Goal: Information Seeking & Learning: Learn about a topic

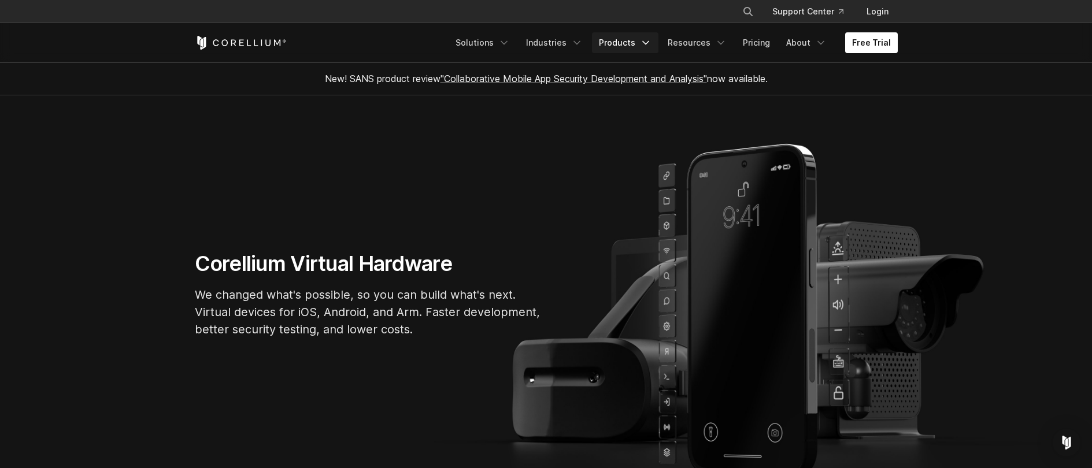
click at [630, 38] on link "Products" at bounding box center [625, 42] width 66 height 21
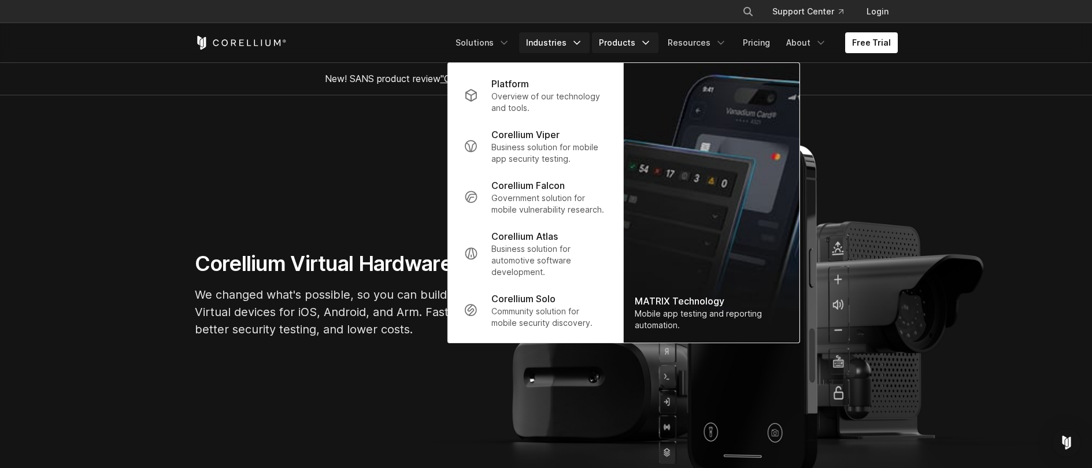
click at [567, 39] on link "Industries" at bounding box center [554, 42] width 71 height 21
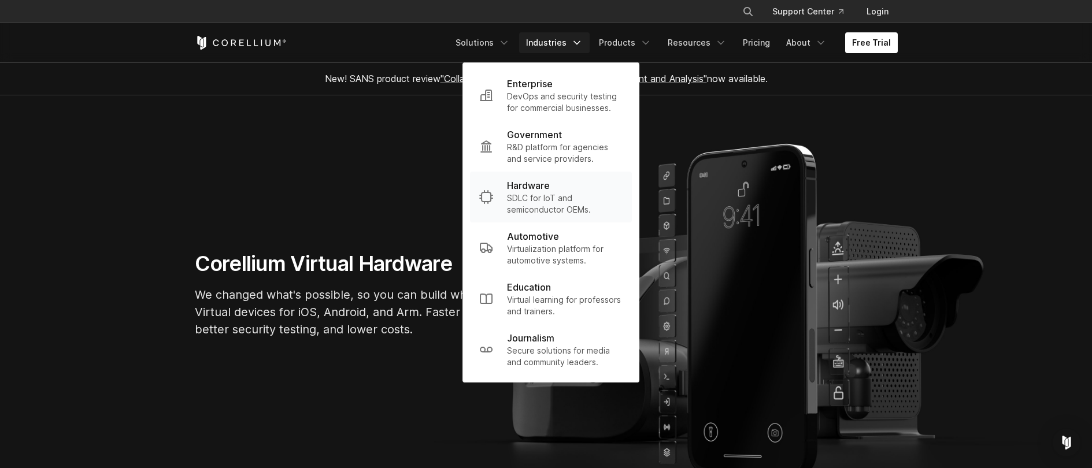
click at [556, 197] on p "SDLC for IoT and semiconductor OEMs." at bounding box center [565, 204] width 116 height 23
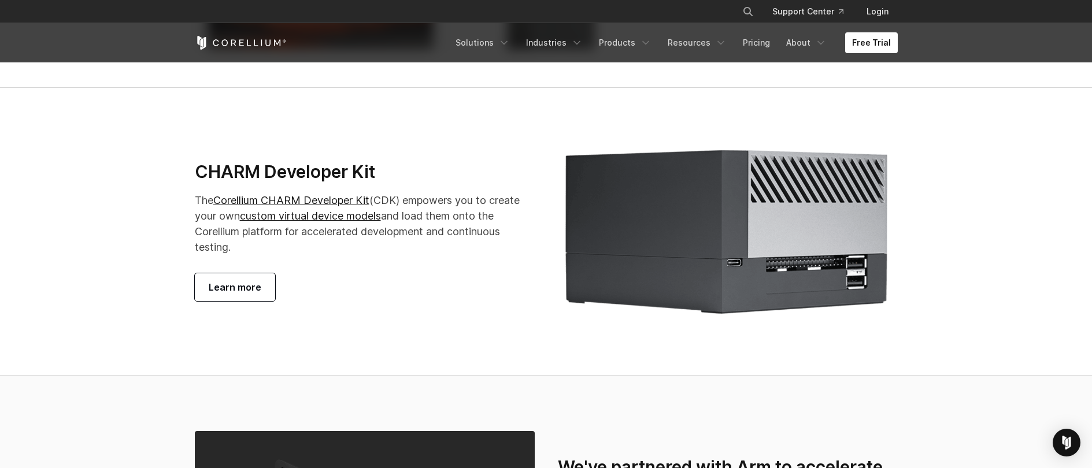
scroll to position [2139, 0]
drag, startPoint x: 242, startPoint y: 253, endPoint x: 199, endPoint y: 237, distance: 45.8
click at [199, 237] on p "The Corellium CHARM Developer Kit (CDK) empowers you to create your own custom …" at bounding box center [365, 223] width 340 height 62
click at [278, 206] on link "Corellium CHARM Developer Kit" at bounding box center [291, 200] width 156 height 12
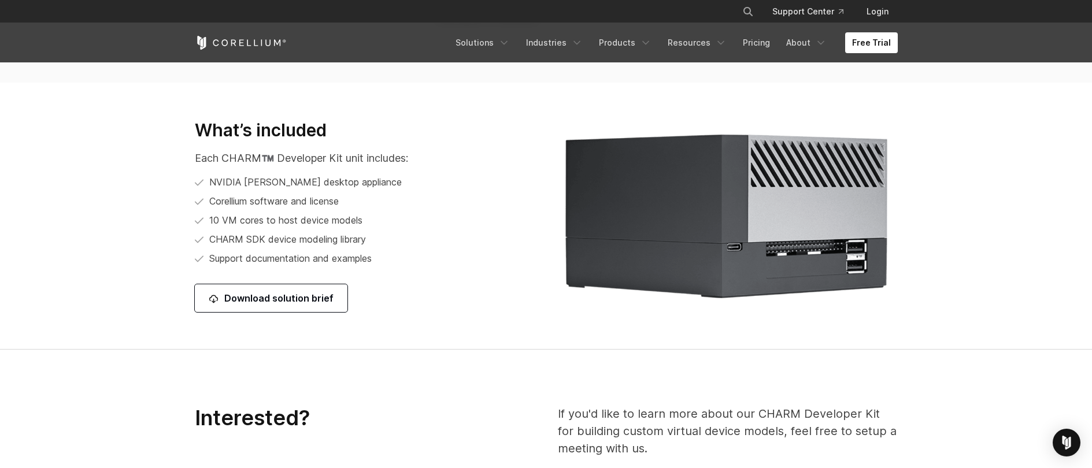
scroll to position [1446, 0]
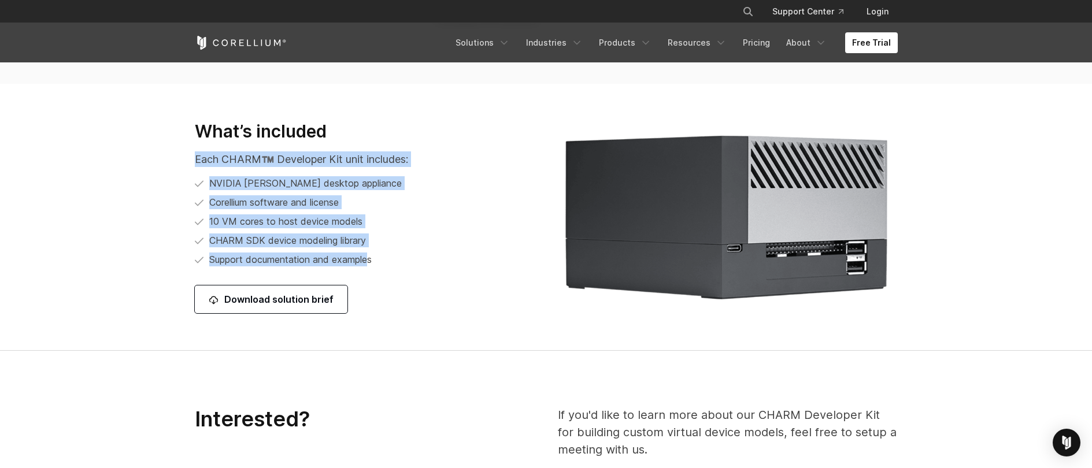
drag, startPoint x: 185, startPoint y: 157, endPoint x: 373, endPoint y: 267, distance: 217.7
click at [373, 267] on div "What’s included Each CHARM™️ Developer Kit unit includes: NVIDIA Orin desktop a…" at bounding box center [364, 217] width 363 height 193
click at [372, 267] on span "Support documentation and examples" at bounding box center [290, 260] width 162 height 14
drag, startPoint x: 379, startPoint y: 264, endPoint x: 189, endPoint y: 156, distance: 218.8
click at [189, 156] on div "What’s included Each CHARM™️ Developer Kit unit includes: NVIDIA Orin desktop a…" at bounding box center [364, 217] width 363 height 193
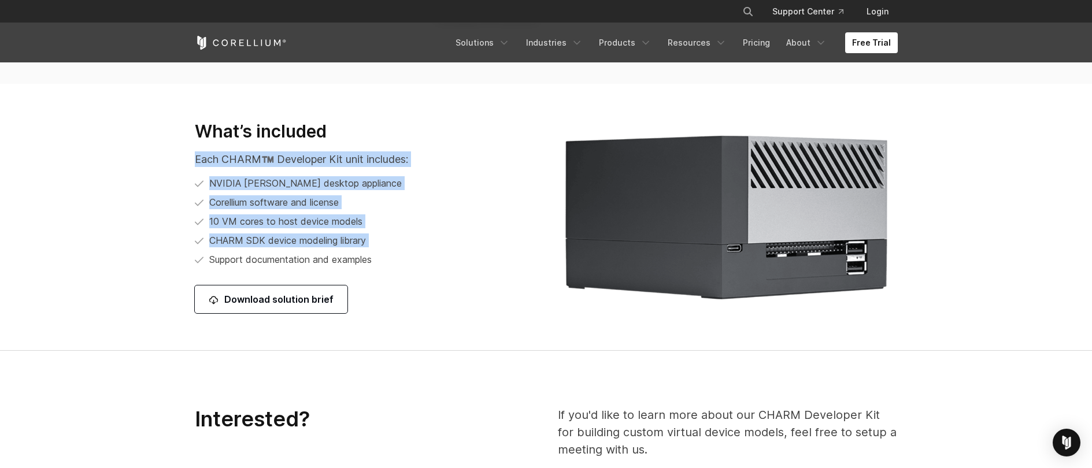
click at [189, 156] on div "What’s included Each CHARM™️ Developer Kit unit includes: NVIDIA Orin desktop a…" at bounding box center [364, 217] width 363 height 193
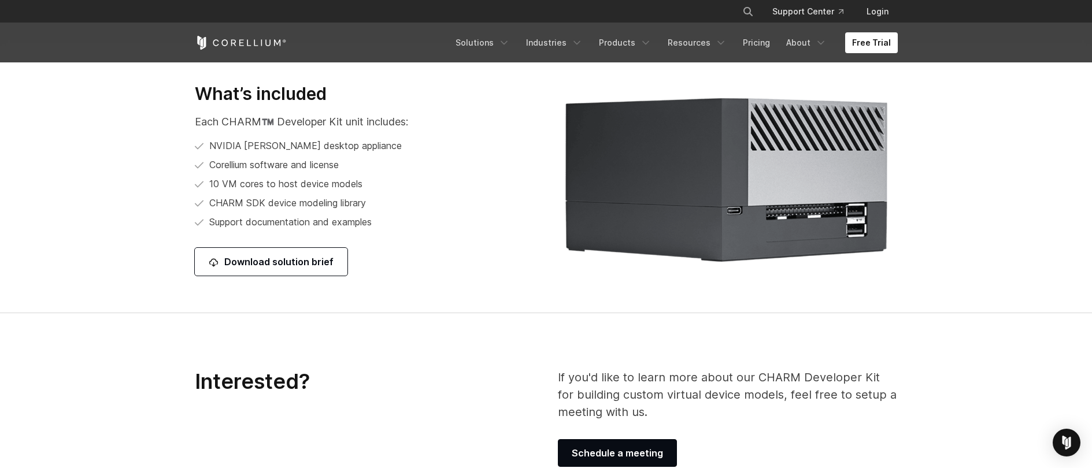
scroll to position [1503, 0]
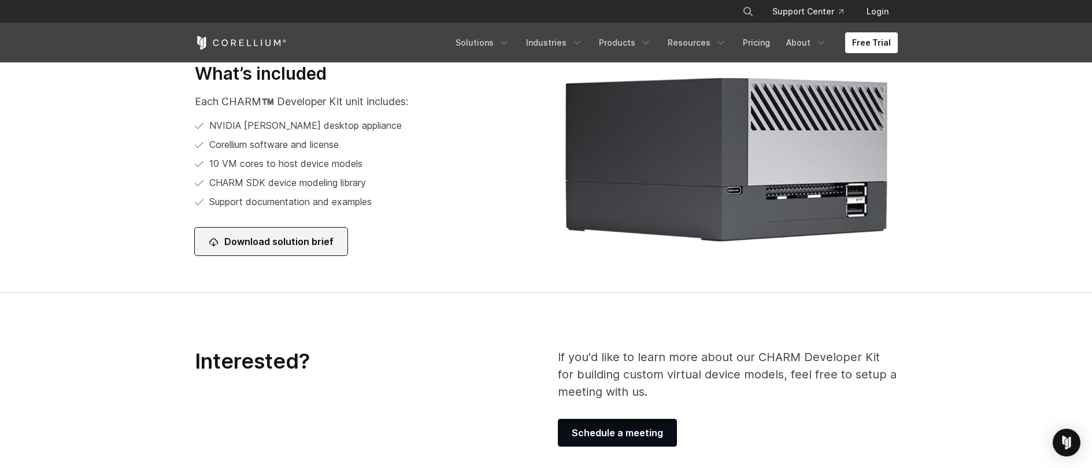
click at [252, 245] on link "Download solution brief" at bounding box center [271, 242] width 153 height 28
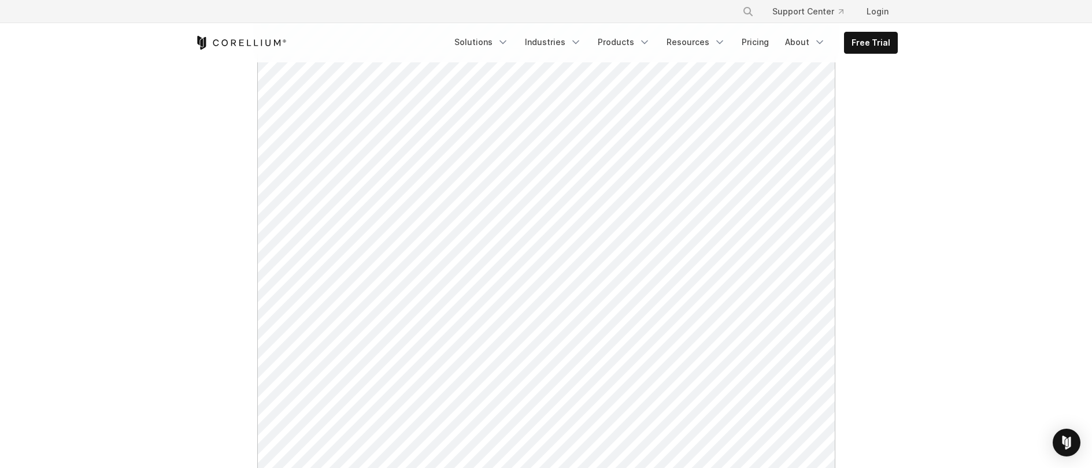
scroll to position [347, 0]
click at [803, 41] on link "About" at bounding box center [805, 42] width 54 height 21
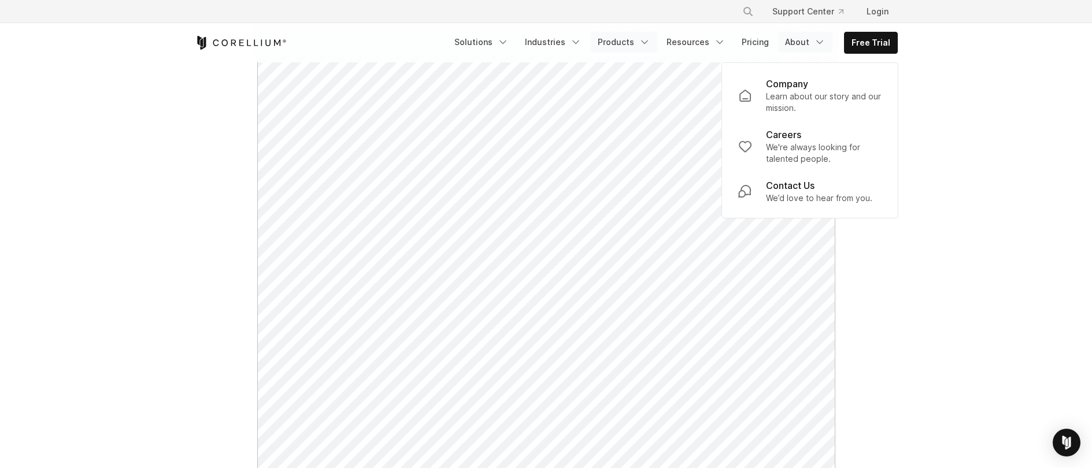
click at [648, 43] on icon "Navigation Menu" at bounding box center [645, 42] width 12 height 12
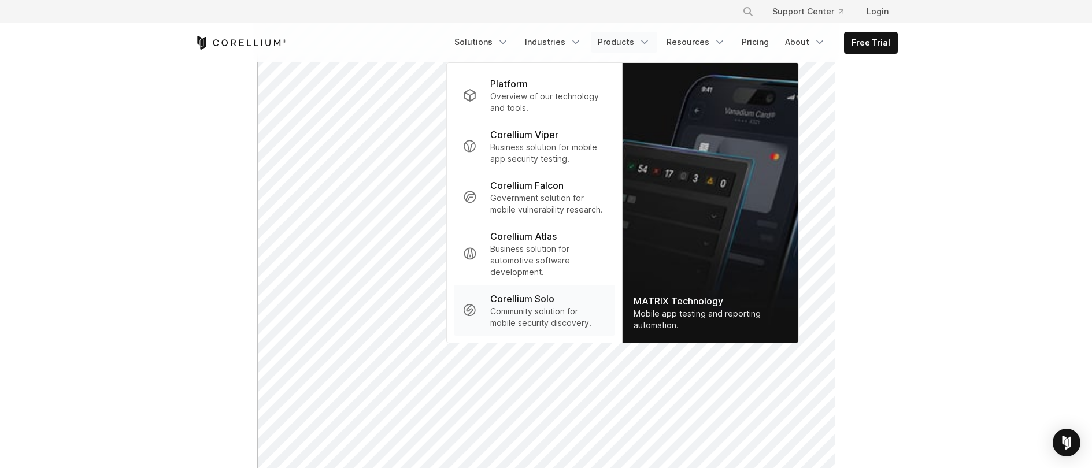
click at [524, 301] on p "Corellium Solo" at bounding box center [522, 299] width 64 height 14
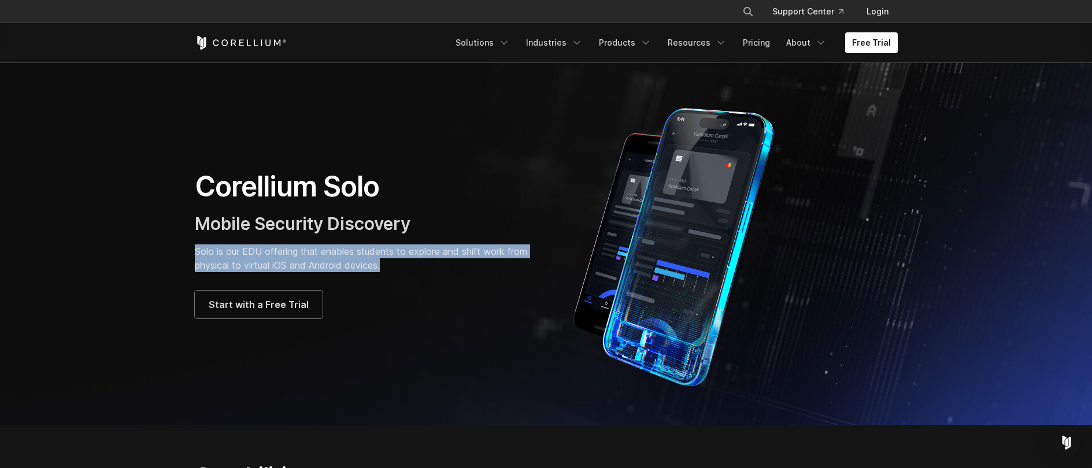
drag, startPoint x: 195, startPoint y: 256, endPoint x: 402, endPoint y: 267, distance: 206.7
click at [402, 267] on p "Solo is our EDU offering that enables students to explore and shift work from p…" at bounding box center [365, 259] width 340 height 28
drag, startPoint x: 409, startPoint y: 264, endPoint x: 181, endPoint y: 239, distance: 229.8
click at [181, 239] on section "Corellium Solo Mobile Security Discovery Solo is our EDU offering that enables …" at bounding box center [546, 243] width 1092 height 363
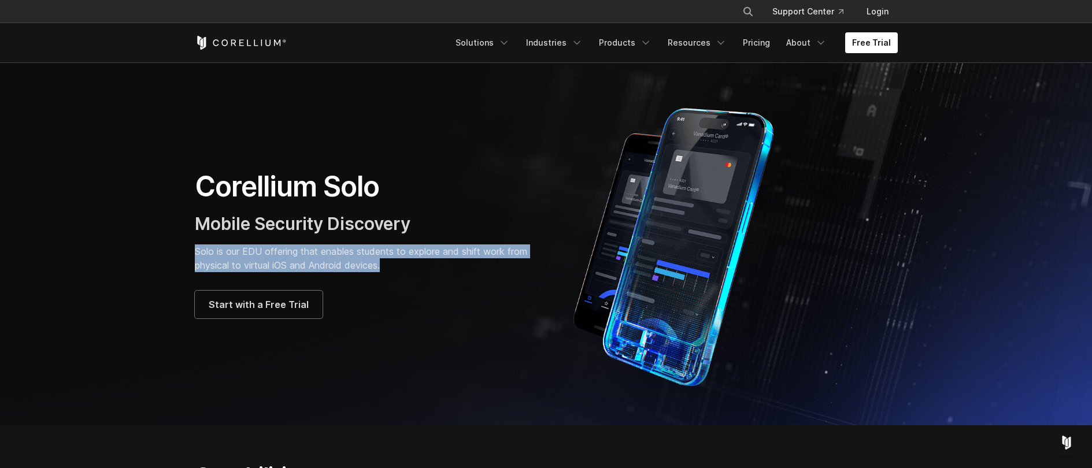
click at [181, 239] on section "Corellium Solo Mobile Security Discovery Solo is our EDU offering that enables …" at bounding box center [546, 243] width 1092 height 363
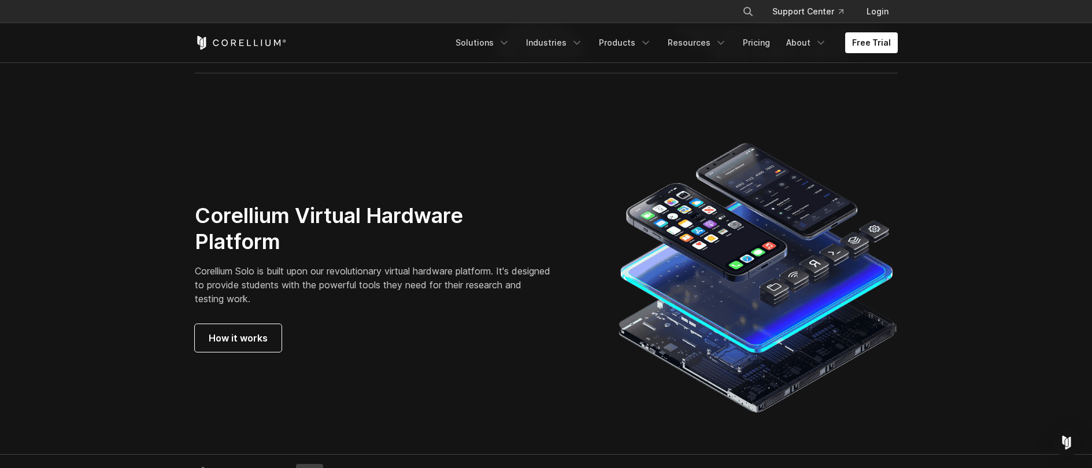
scroll to position [1966, 0]
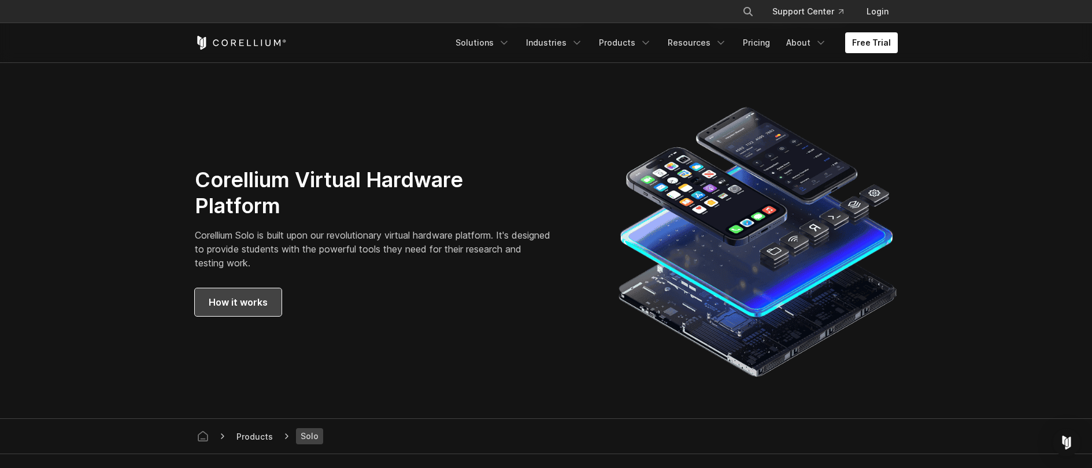
click at [221, 302] on span "How it works" at bounding box center [238, 302] width 59 height 14
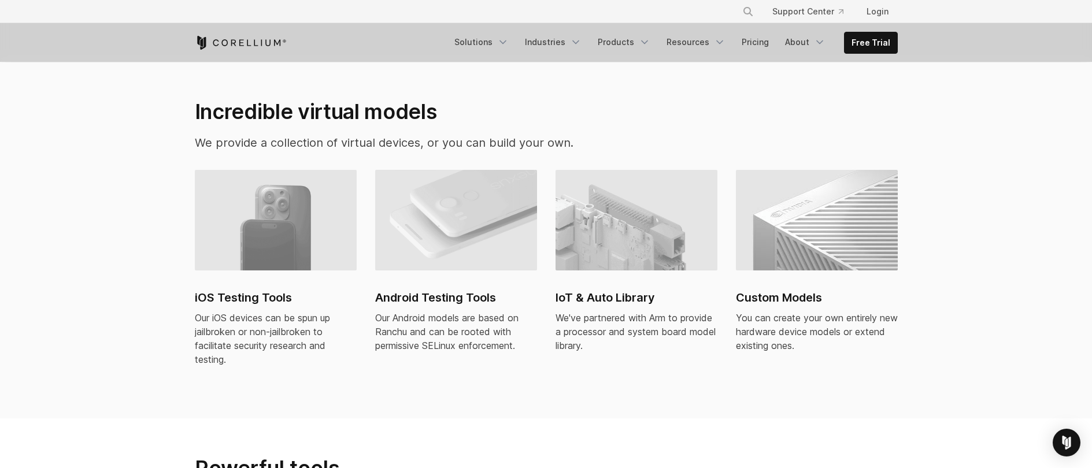
scroll to position [752, 0]
click at [626, 234] on img at bounding box center [637, 221] width 162 height 101
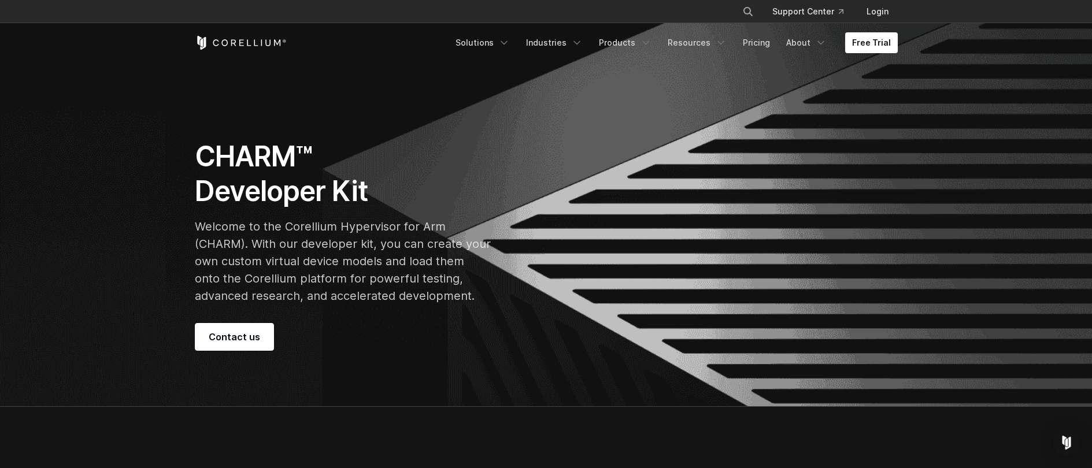
click at [405, 175] on h1 "CHARM™ Developer Kit" at bounding box center [343, 173] width 296 height 69
